Goal: Task Accomplishment & Management: Manage account settings

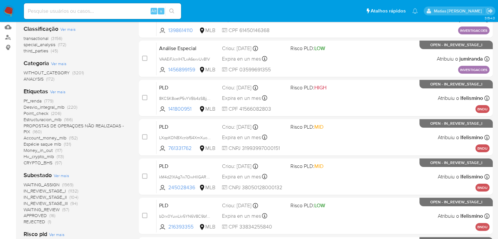
scroll to position [97, 0]
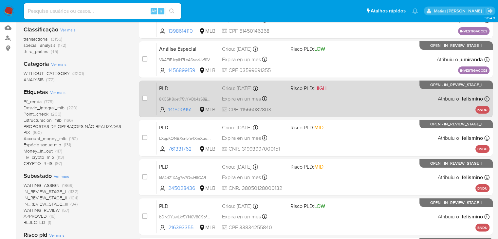
click at [480, 109] on p "BNDU" at bounding box center [483, 110] width 14 height 8
click at [362, 106] on div "PLD 8KCSK8oetP5vYVBb4zS8jjWq 141800951 MLB Risco PLD: HIGH Criou: 18/08/2025 Cr…" at bounding box center [323, 98] width 333 height 33
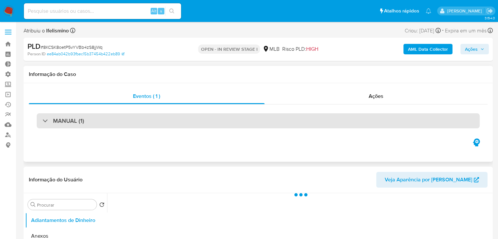
click at [309, 120] on div "MANUAL (1)" at bounding box center [258, 120] width 443 height 15
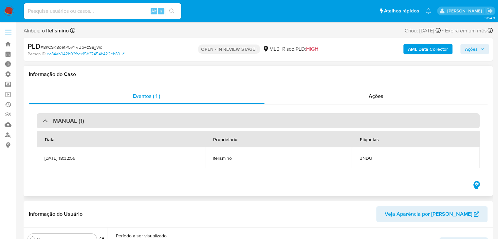
select select "10"
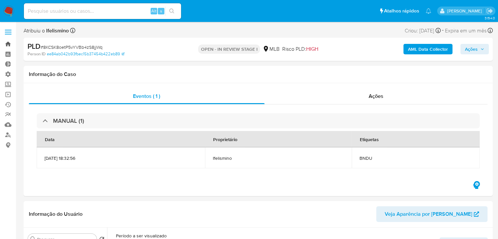
click at [12, 43] on link "Bandeja" at bounding box center [39, 44] width 78 height 10
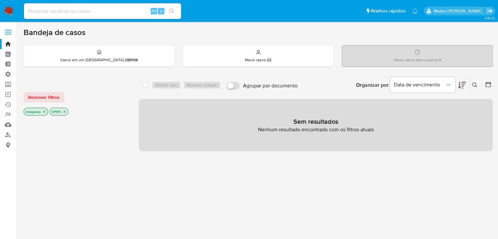
click at [44, 112] on icon "close-filter" at bounding box center [44, 112] width 4 height 4
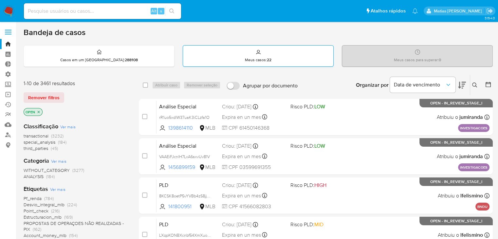
click at [270, 58] on strong "22" at bounding box center [269, 60] width 5 height 6
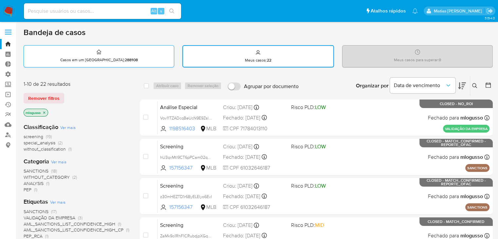
click at [147, 59] on div "Casos em um prato : 288108" at bounding box center [99, 56] width 150 height 21
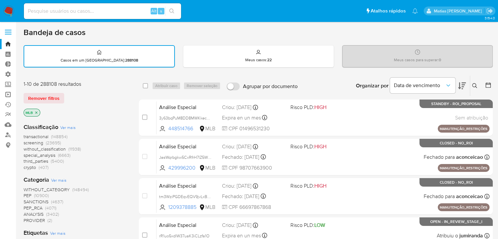
click at [7, 95] on link "Operações em massa" at bounding box center [39, 94] width 78 height 10
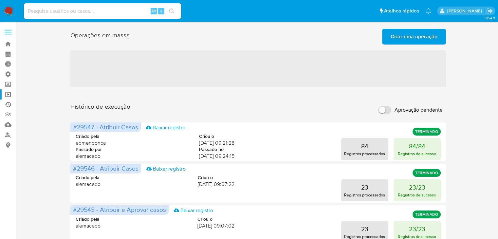
click at [7, 103] on link "Ejecuções automáticas" at bounding box center [39, 105] width 78 height 10
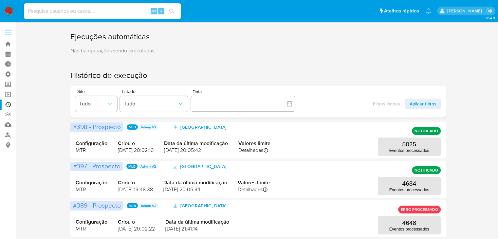
click at [9, 92] on link "Operações em massa" at bounding box center [39, 94] width 78 height 10
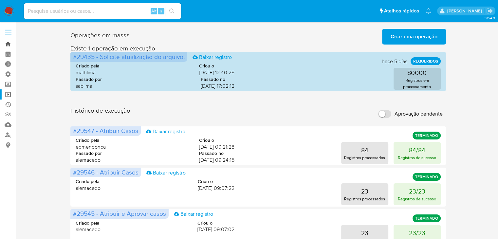
click at [8, 42] on link "Bandeja" at bounding box center [39, 44] width 78 height 10
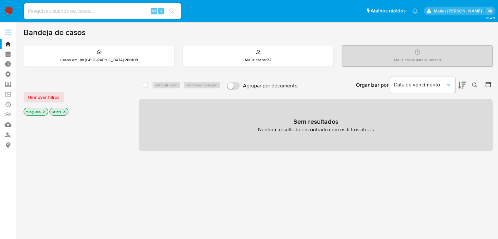
click at [45, 112] on icon "close-filter" at bounding box center [44, 112] width 4 height 4
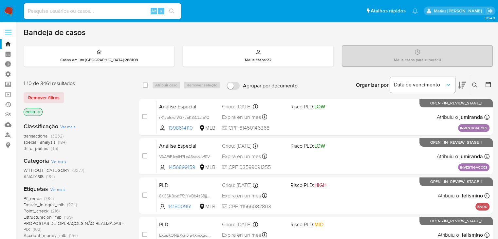
click at [63, 190] on span "Ver mais" at bounding box center [57, 189] width 15 height 6
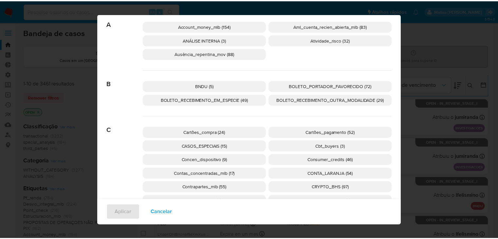
scroll to position [8, 0]
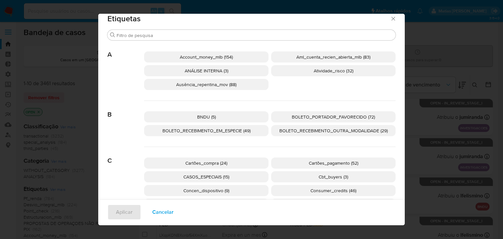
click at [391, 19] on icon "Fechar" at bounding box center [393, 18] width 7 height 7
